Goal: Information Seeking & Learning: Learn about a topic

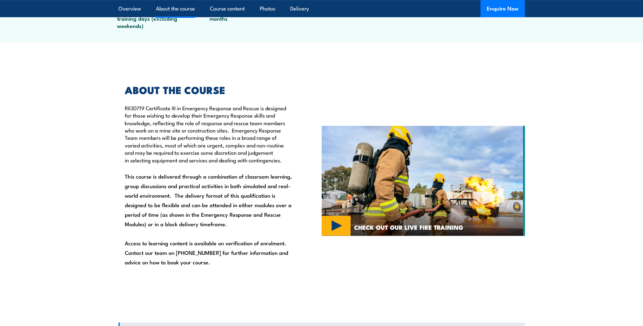
scroll to position [349, 0]
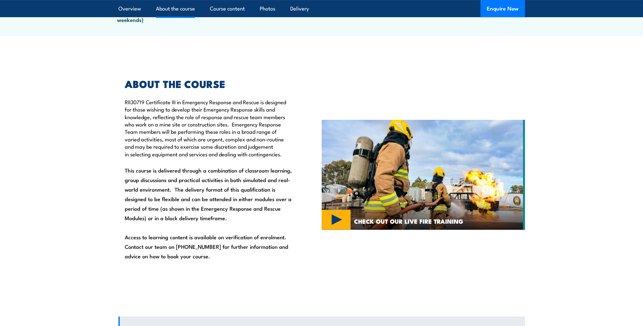
click at [335, 221] on img at bounding box center [423, 175] width 203 height 110
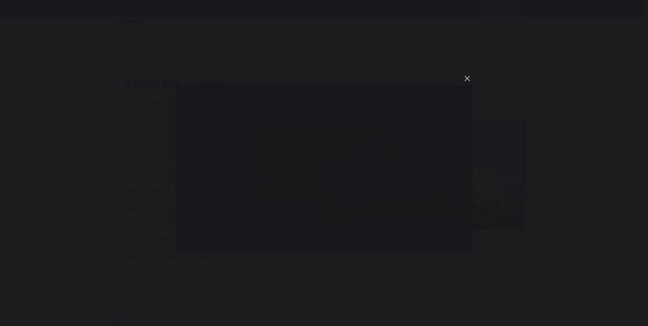
click at [467, 78] on button "You can close this modal content with the ESC key" at bounding box center [467, 78] width 11 height 11
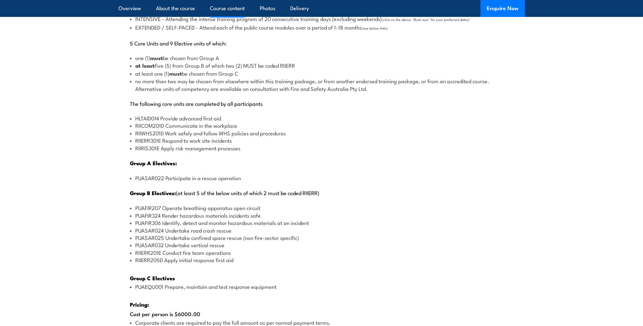
scroll to position [731, 0]
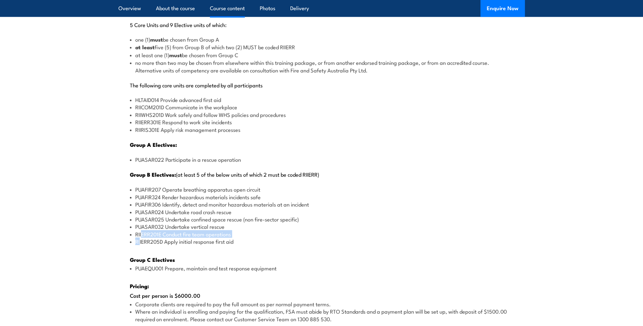
click at [140, 237] on ul "PUAFIR207 Operate breathing apparatus open circuit PUAFIR324 Render hazardous m…" at bounding box center [322, 215] width 384 height 59
drag, startPoint x: 140, startPoint y: 237, endPoint x: 121, endPoint y: 218, distance: 26.3
click at [121, 218] on div "There are two options, you can choose between: INTENSIVE - Attending the intens…" at bounding box center [322, 195] width 407 height 452
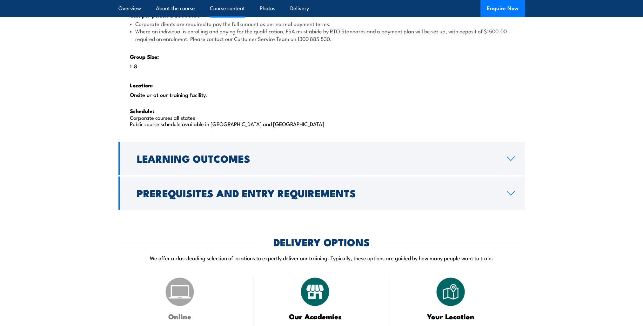
scroll to position [1017, 0]
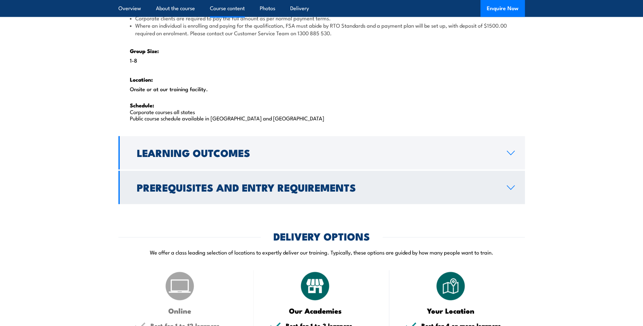
click at [514, 179] on link "Prerequisites and Entry Requirements" at bounding box center [322, 187] width 407 height 33
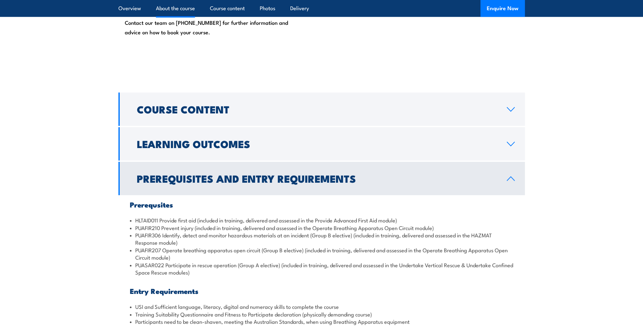
scroll to position [485, 0]
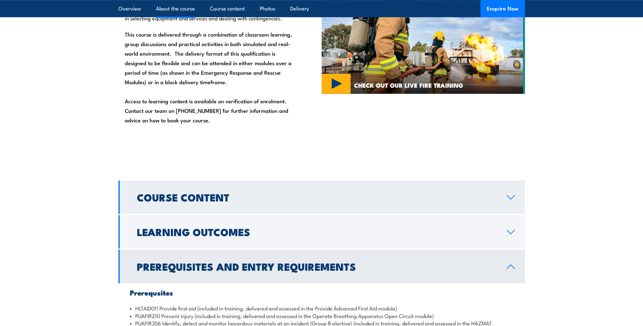
click at [451, 203] on link "Course Content" at bounding box center [322, 196] width 407 height 33
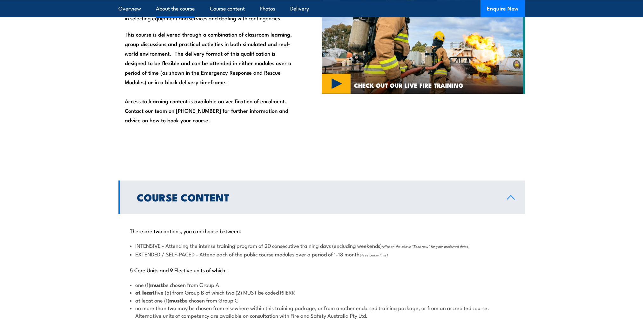
click at [451, 203] on link "Course Content" at bounding box center [322, 196] width 407 height 33
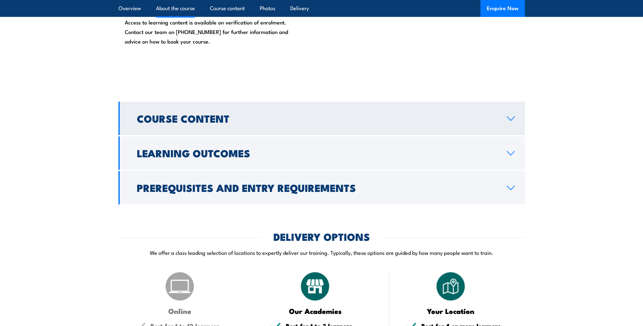
scroll to position [581, 0]
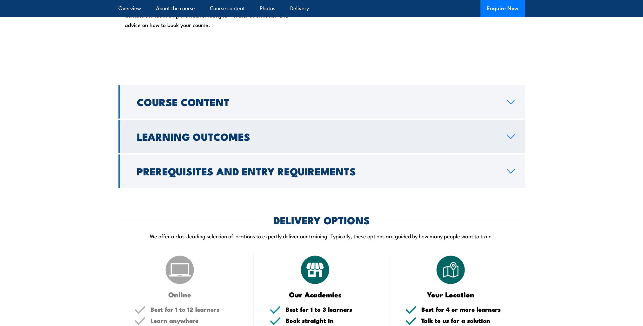
click at [450, 134] on h2 "Learning Outcomes" at bounding box center [317, 136] width 360 height 9
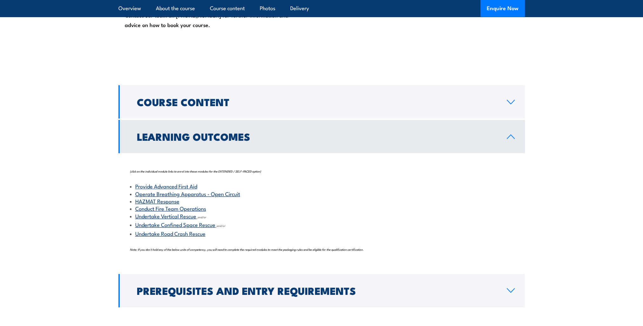
click at [156, 201] on link "HAZMAT Response" at bounding box center [157, 201] width 44 height 8
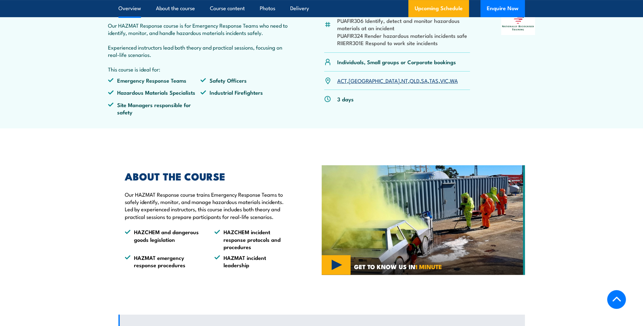
scroll to position [191, 0]
